Goal: Information Seeking & Learning: Learn about a topic

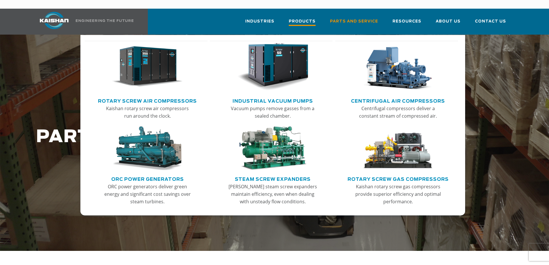
click at [315, 18] on span "Products" at bounding box center [302, 22] width 27 height 8
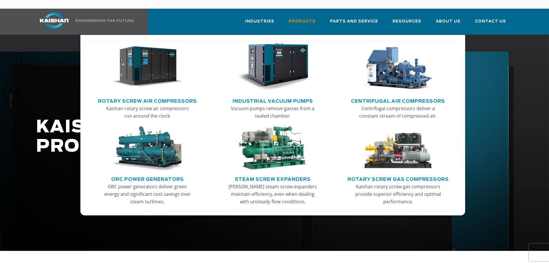
click at [134, 59] on img "Main menu" at bounding box center [147, 67] width 71 height 48
click at [177, 96] on link "Rotary Screw Air Compressors" at bounding box center [147, 100] width 99 height 9
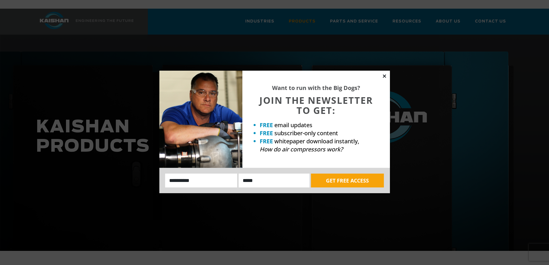
click at [383, 76] on icon at bounding box center [384, 75] width 5 height 5
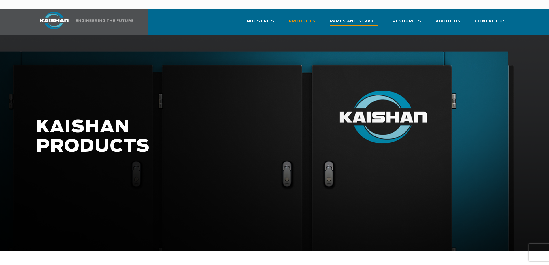
click at [344, 18] on span "Parts and Service" at bounding box center [354, 22] width 48 height 8
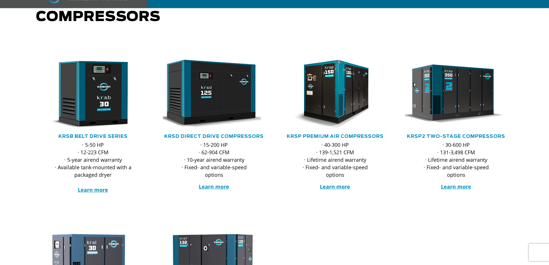
scroll to position [86, 0]
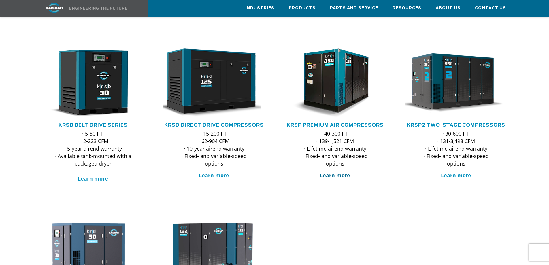
click at [338, 172] on strong "Learn more" at bounding box center [335, 175] width 30 height 7
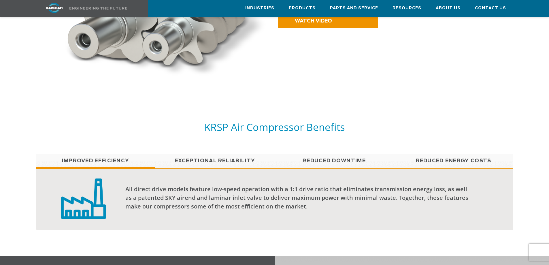
scroll to position [432, 0]
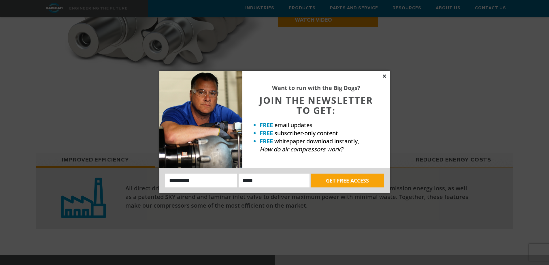
click at [383, 75] on icon at bounding box center [383, 75] width 3 height 3
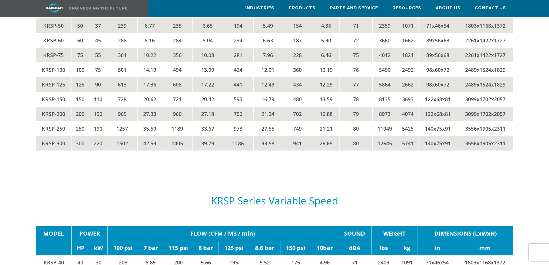
scroll to position [979, 0]
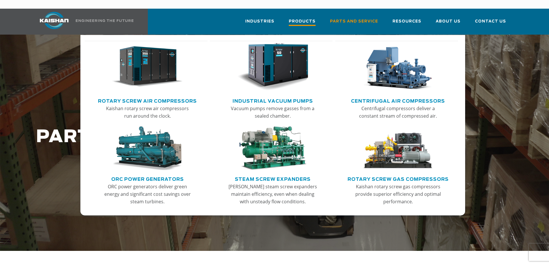
click at [304, 18] on span "Products" at bounding box center [302, 22] width 27 height 8
